Goal: Submit feedback/report problem

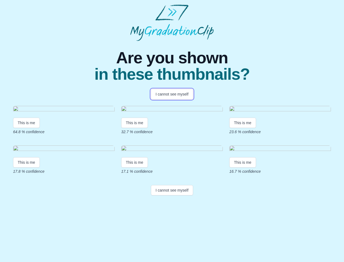
click at [172, 94] on button "I cannot see myself" at bounding box center [172, 94] width 42 height 10
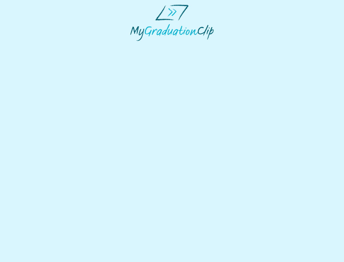
click at [26, 45] on html at bounding box center [172, 22] width 344 height 45
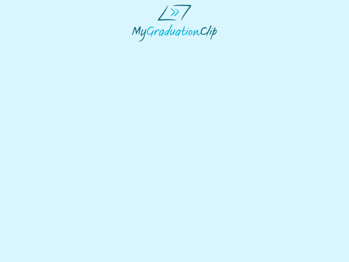
click at [136, 46] on html at bounding box center [174, 23] width 349 height 46
click at [244, 46] on html at bounding box center [174, 23] width 349 height 46
click at [26, 46] on html at bounding box center [174, 23] width 349 height 46
click at [136, 46] on html at bounding box center [174, 23] width 349 height 46
click at [244, 46] on html at bounding box center [174, 23] width 349 height 46
